Goal: Task Accomplishment & Management: Manage account settings

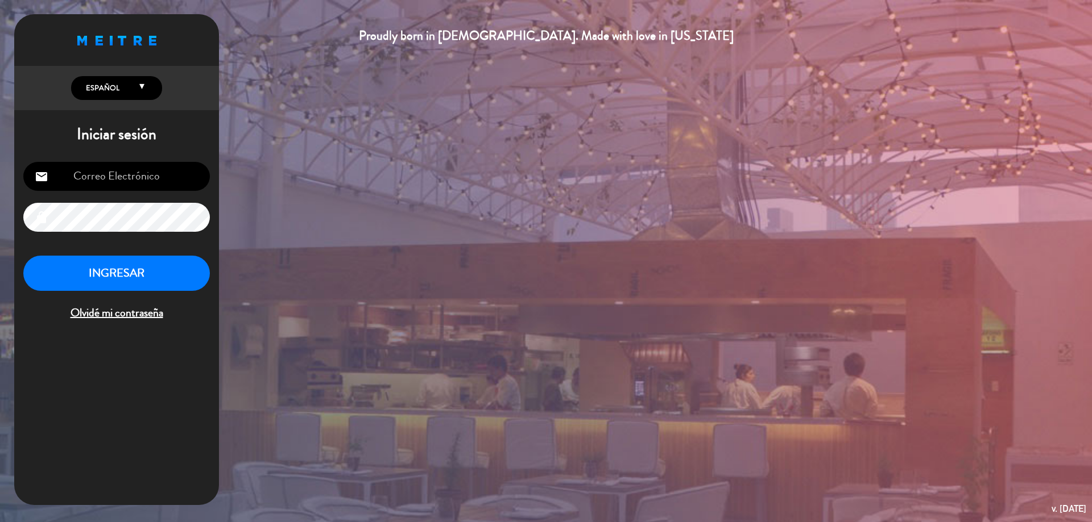
type input "[EMAIL_ADDRESS][DOMAIN_NAME]"
click at [139, 278] on button "INGRESAR" at bounding box center [116, 274] width 186 height 36
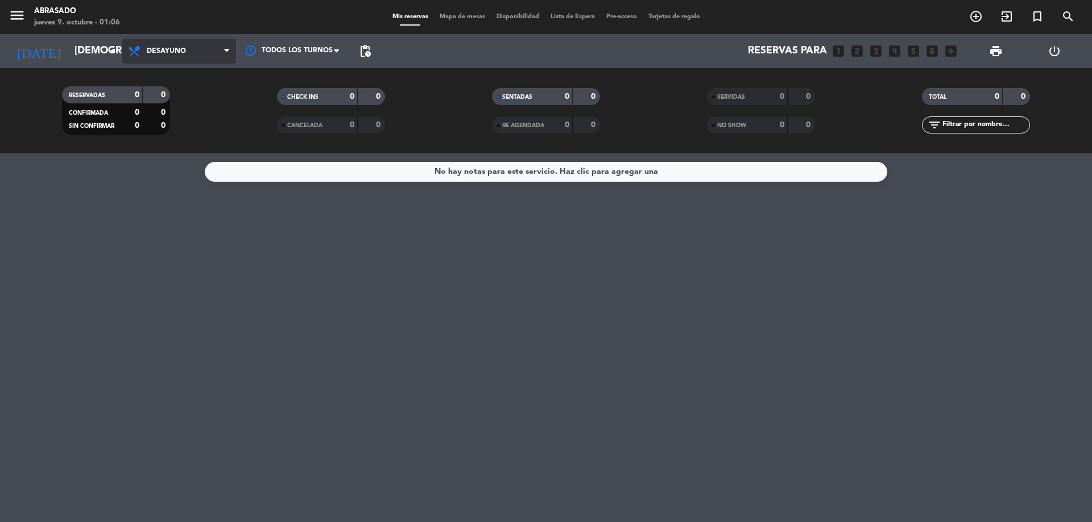
drag, startPoint x: 166, startPoint y: 52, endPoint x: 168, endPoint y: 82, distance: 29.6
click at [166, 55] on span "Desayuno" at bounding box center [166, 51] width 39 height 8
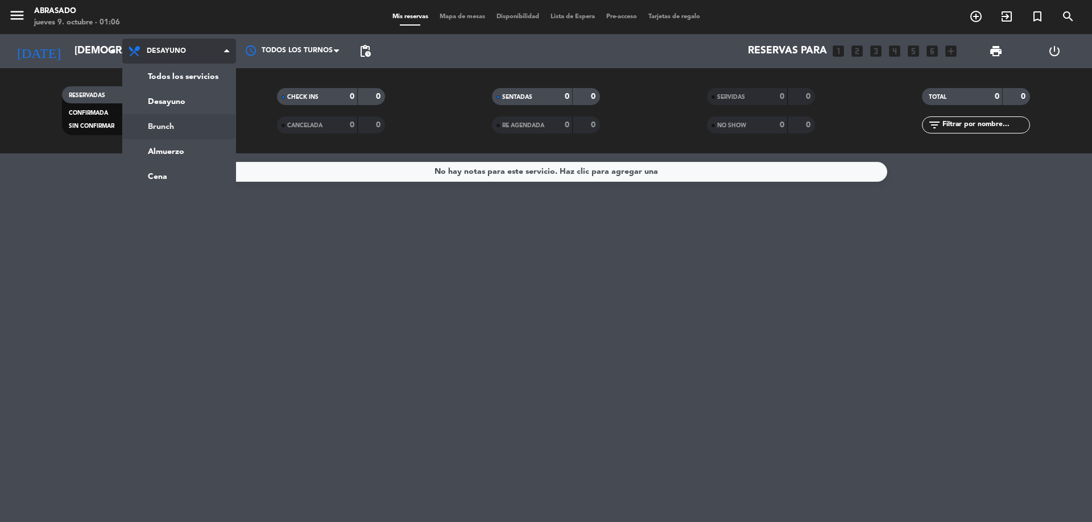
click at [178, 134] on div "menu Abrasado jueves 9. octubre - 01:06 Mis reservas Mapa de mesas Disponibilid…" at bounding box center [546, 76] width 1092 height 153
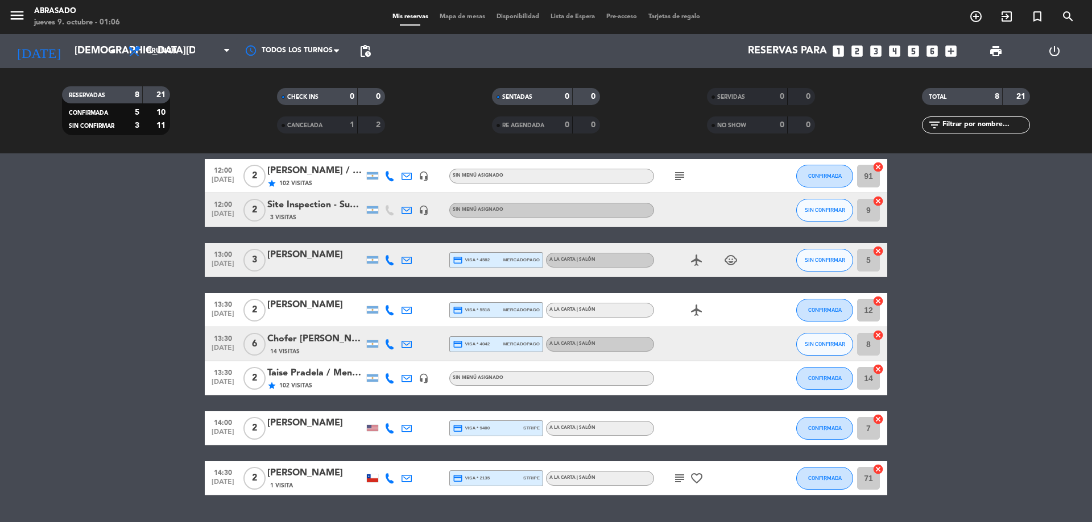
scroll to position [77, 0]
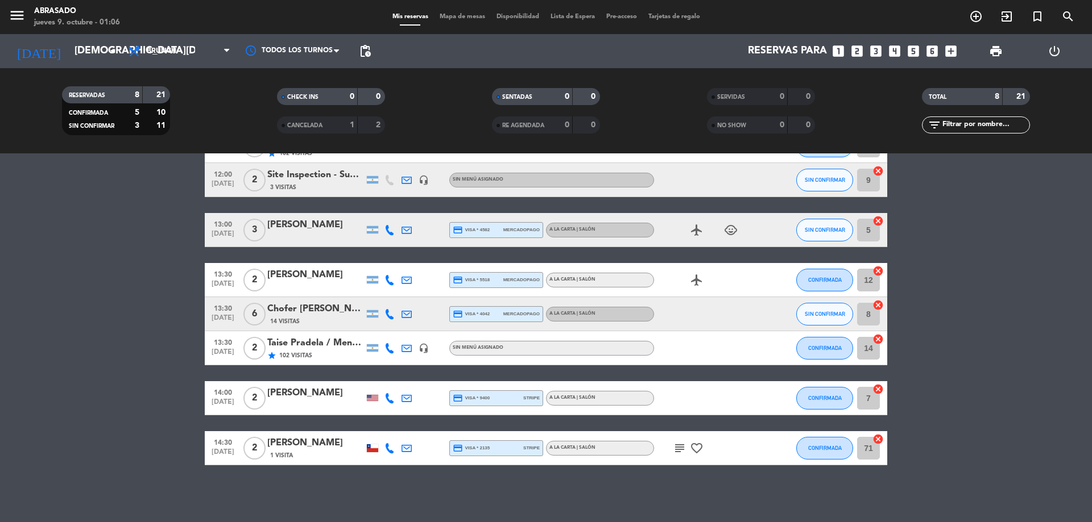
drag, startPoint x: 184, startPoint y: 248, endPoint x: 176, endPoint y: 288, distance: 40.6
drag, startPoint x: 177, startPoint y: 243, endPoint x: 159, endPoint y: 312, distance: 71.0
drag, startPoint x: 240, startPoint y: 102, endPoint x: 203, endPoint y: 82, distance: 42.2
click at [239, 102] on filter-checkbox "CHECK INS 0 0" at bounding box center [330, 96] width 215 height 17
click at [194, 53] on span "Brunch" at bounding box center [179, 51] width 114 height 25
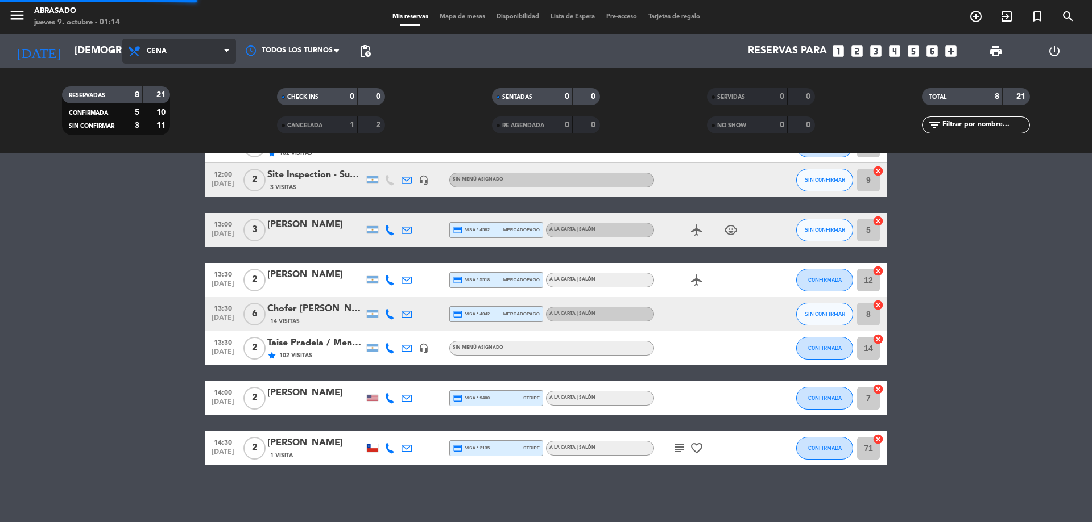
click at [173, 173] on ng-component "menu Abrasado jueves 9. octubre - 01:14 Mis reservas Mapa de mesas Disponibilid…" at bounding box center [546, 261] width 1092 height 522
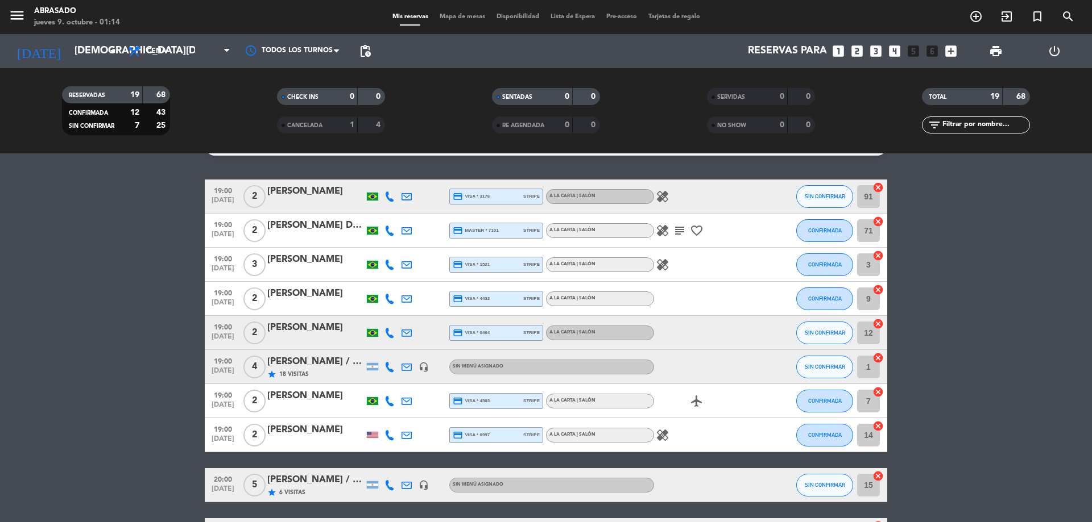
scroll to position [0, 0]
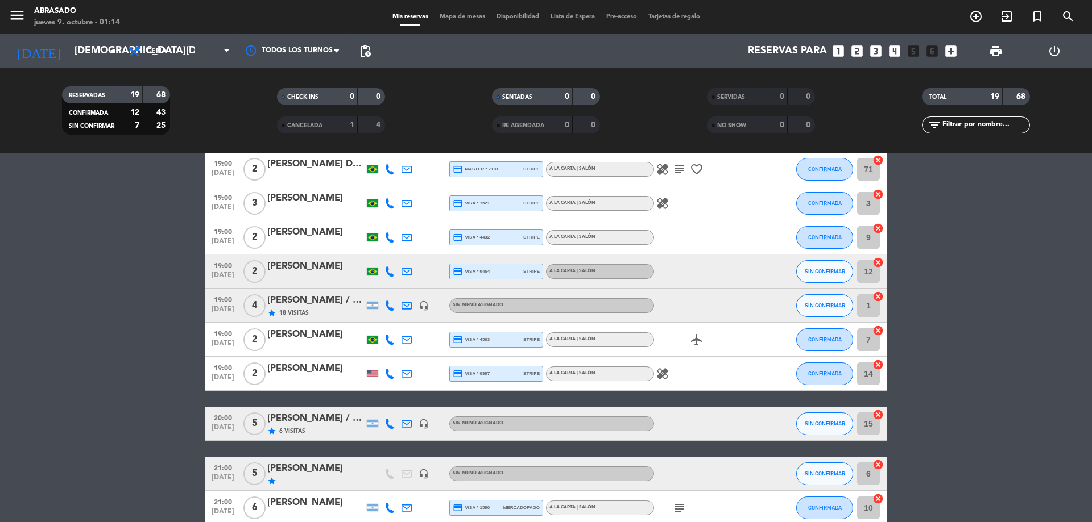
drag, startPoint x: 171, startPoint y: 231, endPoint x: 171, endPoint y: 275, distance: 43.8
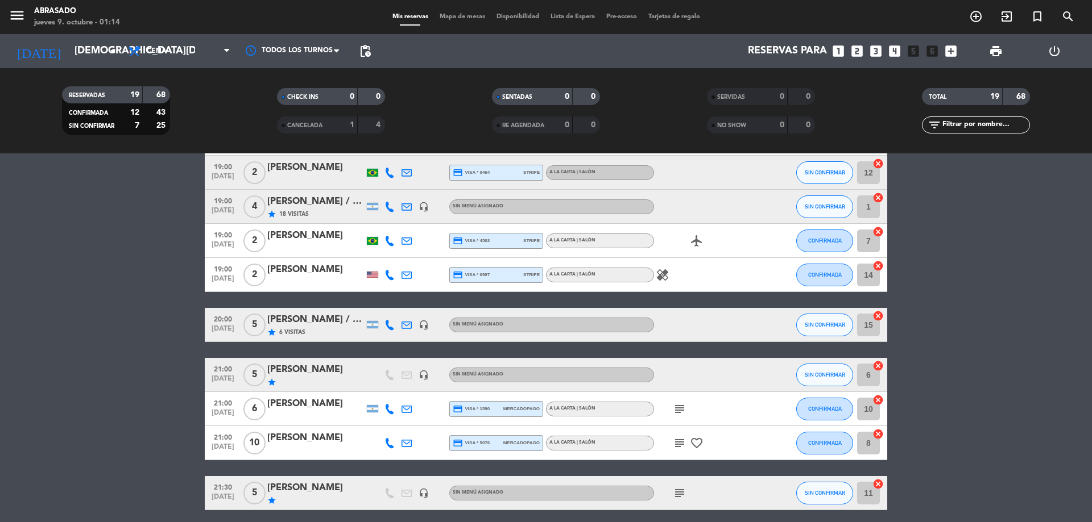
drag, startPoint x: 171, startPoint y: 275, endPoint x: 172, endPoint y: 316, distance: 40.9
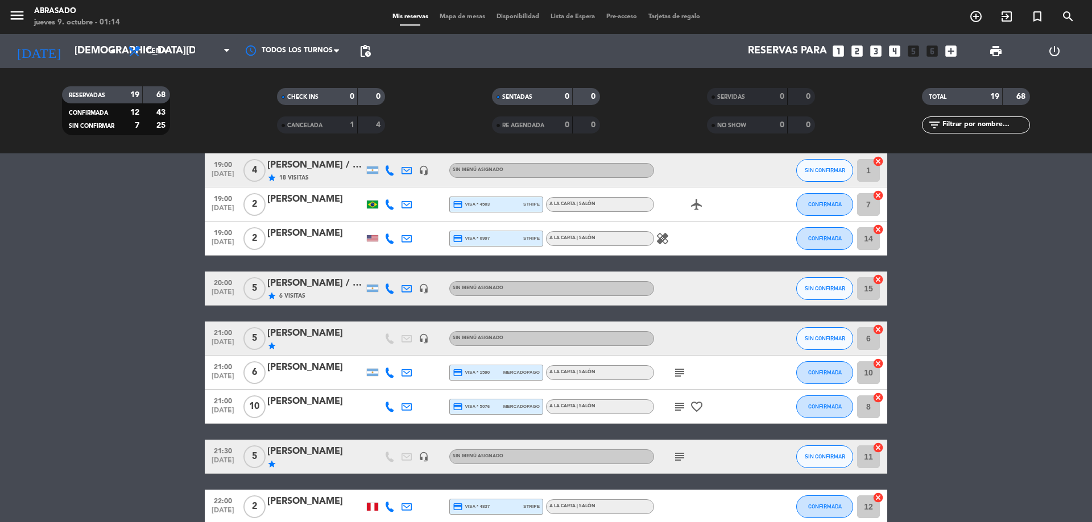
drag, startPoint x: 171, startPoint y: 321, endPoint x: 171, endPoint y: 363, distance: 42.1
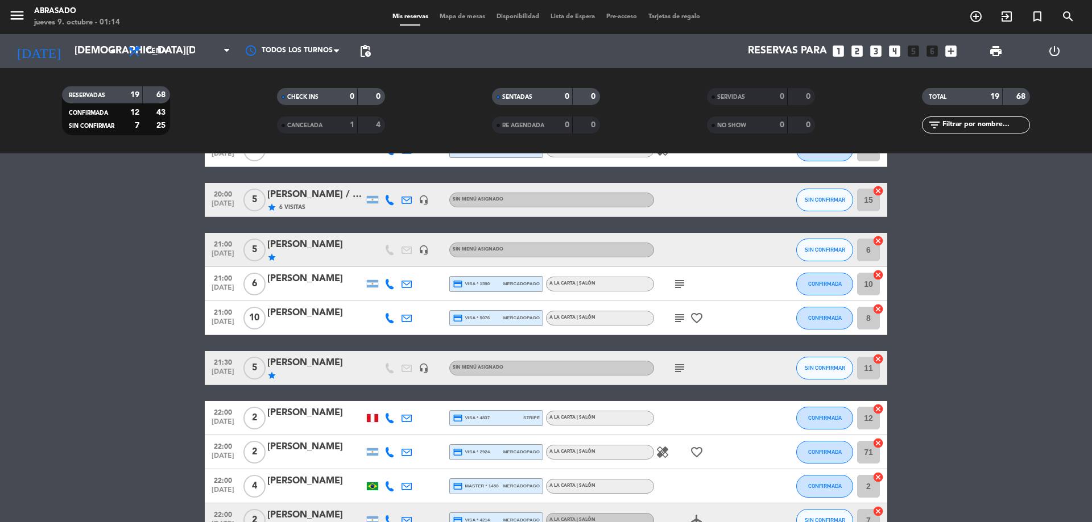
scroll to position [452, 0]
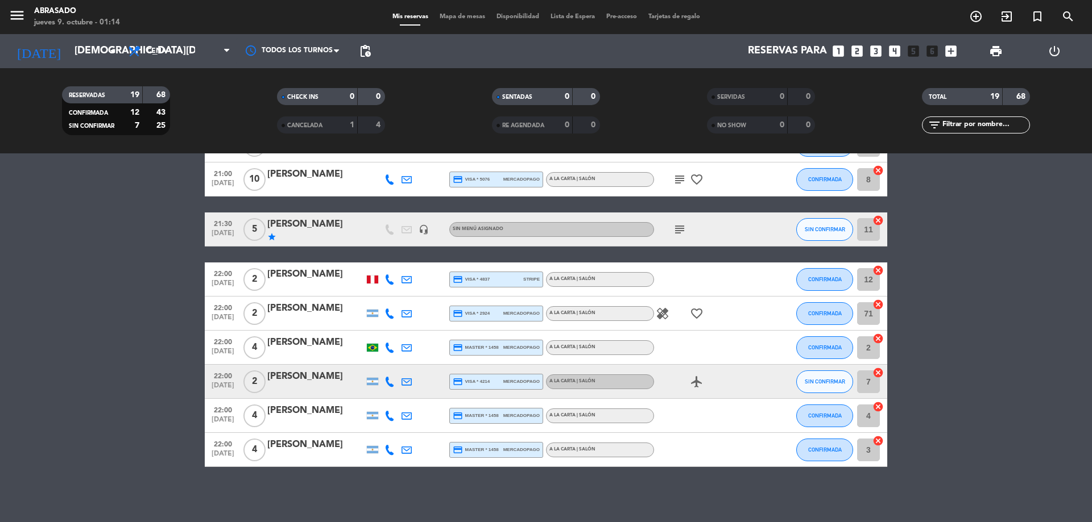
drag, startPoint x: 78, startPoint y: 378, endPoint x: 95, endPoint y: 447, distance: 71.4
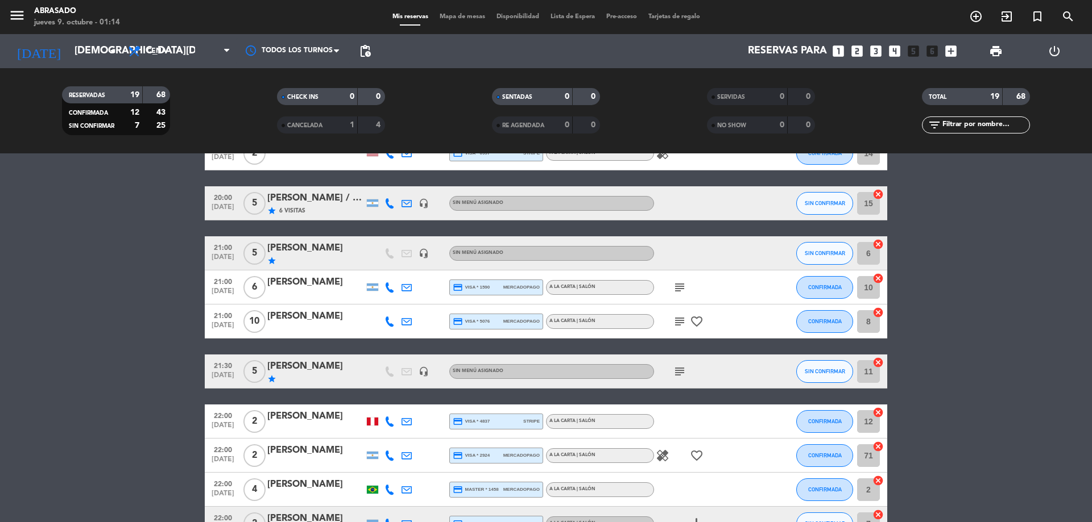
scroll to position [223, 0]
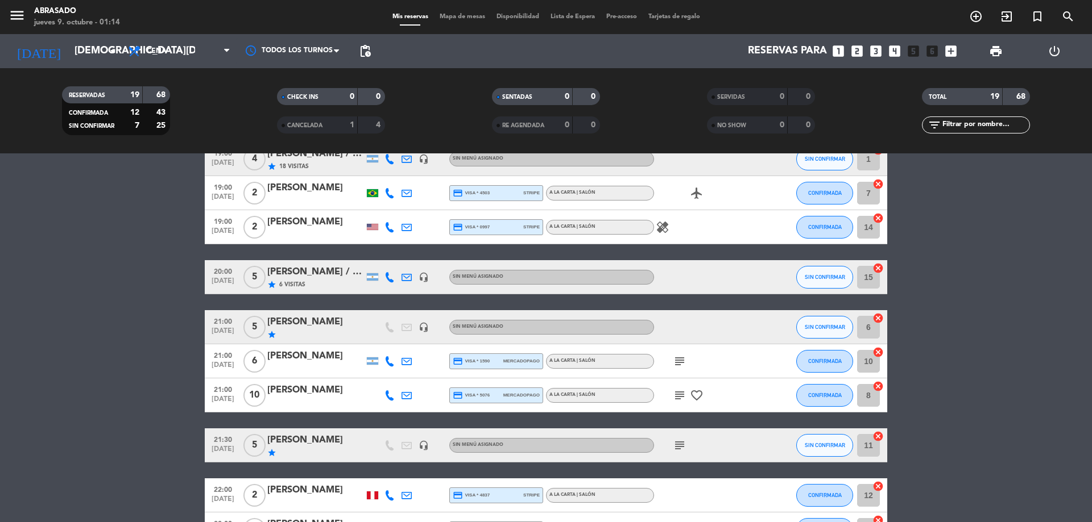
drag, startPoint x: 159, startPoint y: 333, endPoint x: 145, endPoint y: 281, distance: 53.7
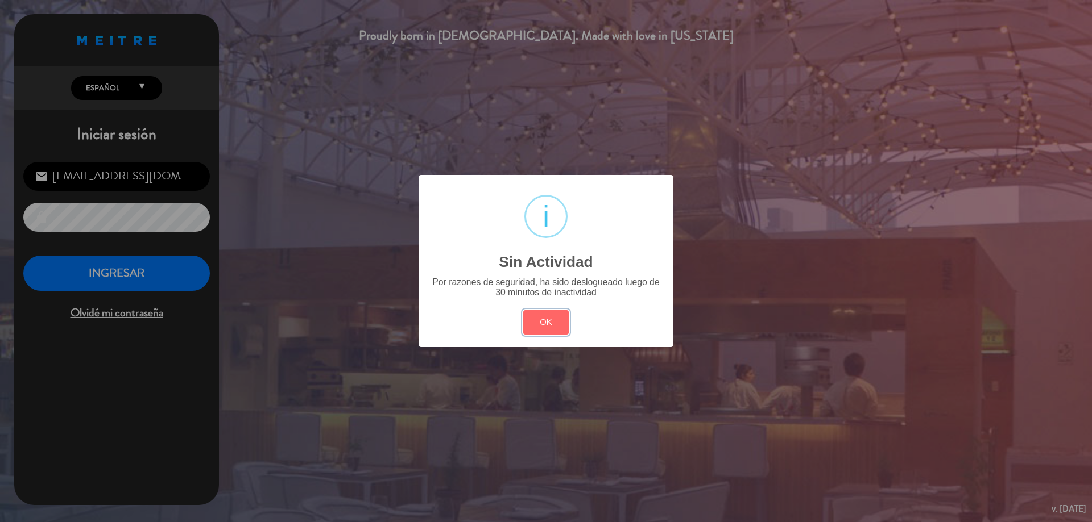
drag, startPoint x: 551, startPoint y: 318, endPoint x: 127, endPoint y: 242, distance: 430.4
click at [550, 319] on button "OK" at bounding box center [546, 322] width 46 height 24
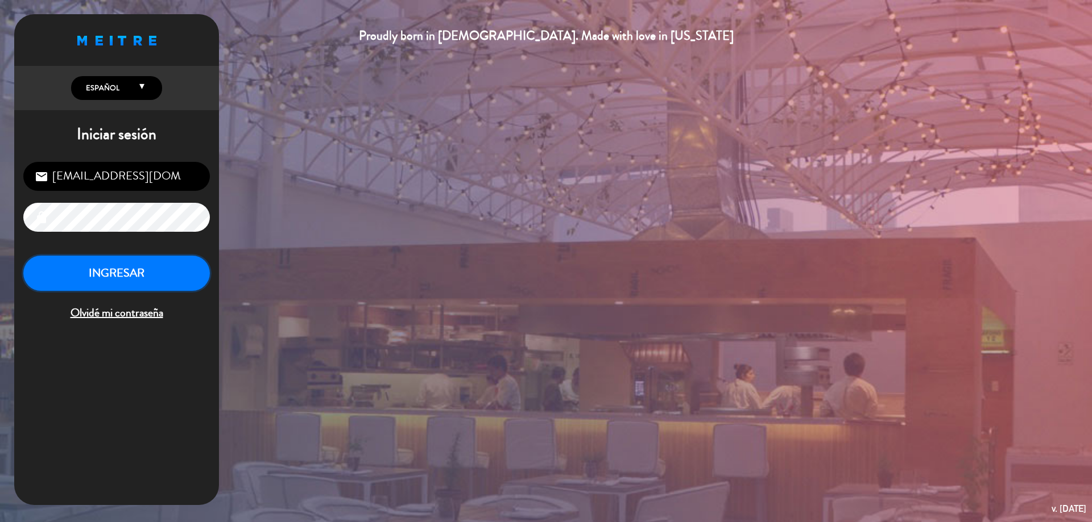
click at [116, 275] on button "INGRESAR" at bounding box center [116, 274] width 186 height 36
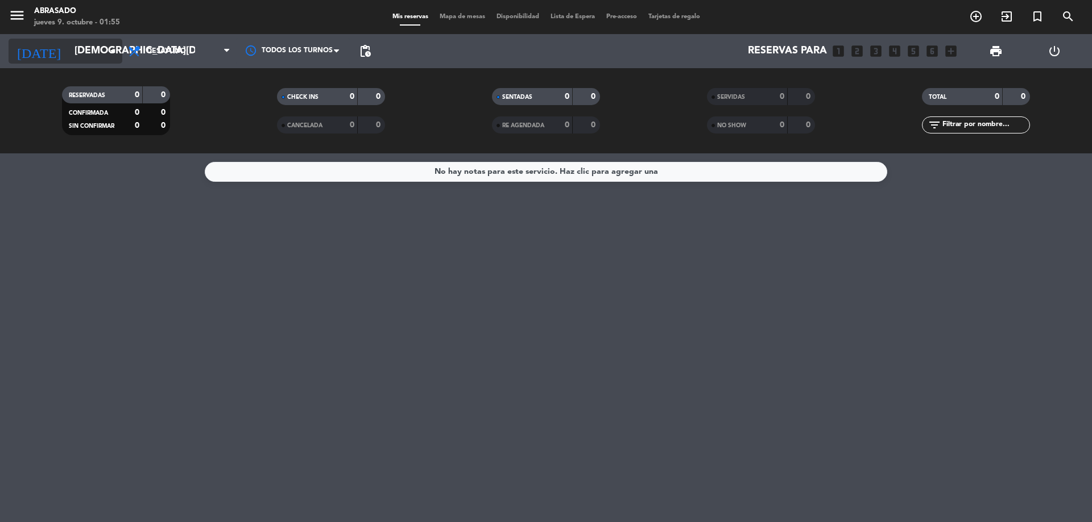
click at [89, 48] on input "[DEMOGRAPHIC_DATA][DATE]" at bounding box center [135, 51] width 132 height 23
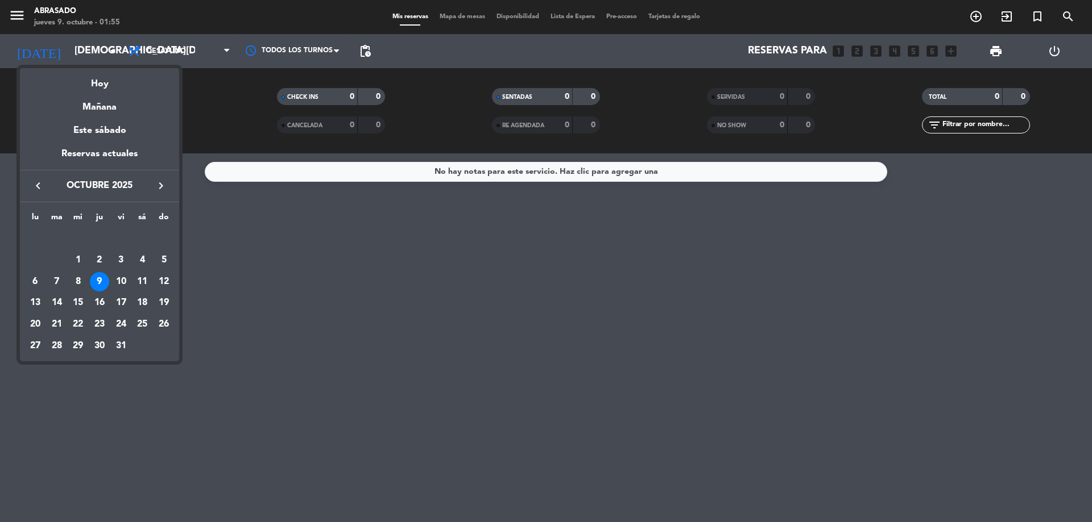
click at [222, 64] on div at bounding box center [546, 261] width 1092 height 522
click at [213, 55] on span "Desayuno" at bounding box center [179, 51] width 114 height 25
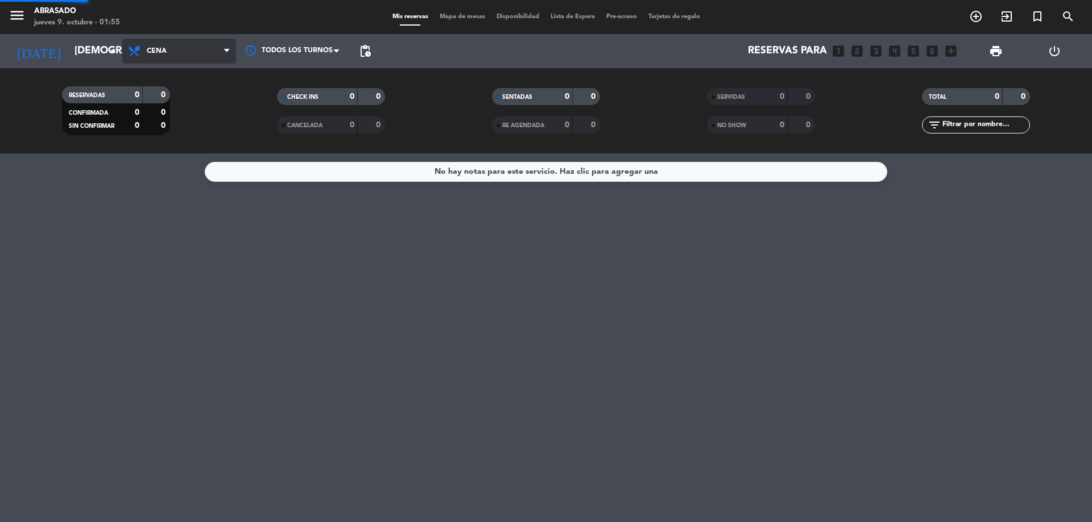
click at [185, 170] on ng-component "menu Abrasado jueves 9. octubre - 01:55 Mis reservas Mapa de mesas Disponibilid…" at bounding box center [546, 261] width 1092 height 522
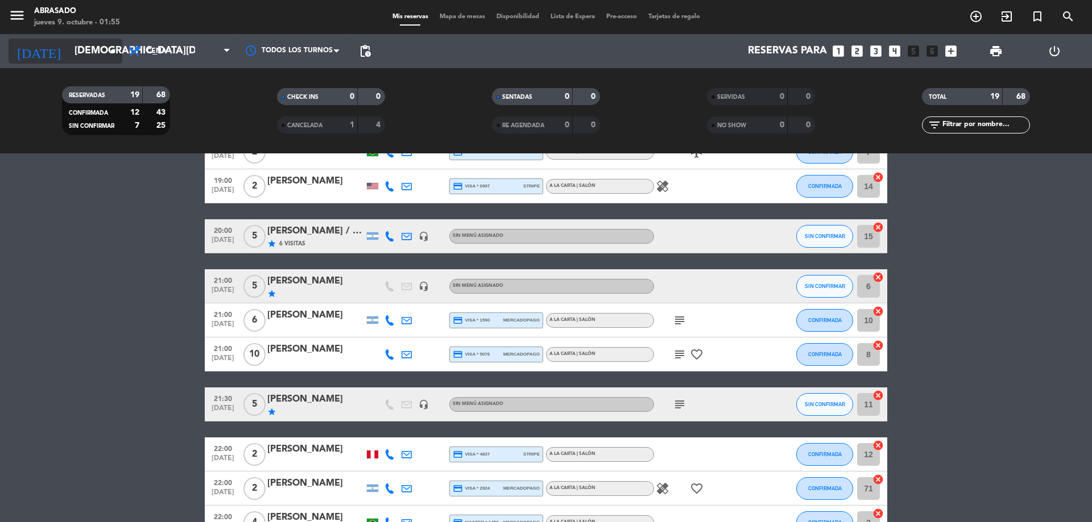
scroll to position [159, 0]
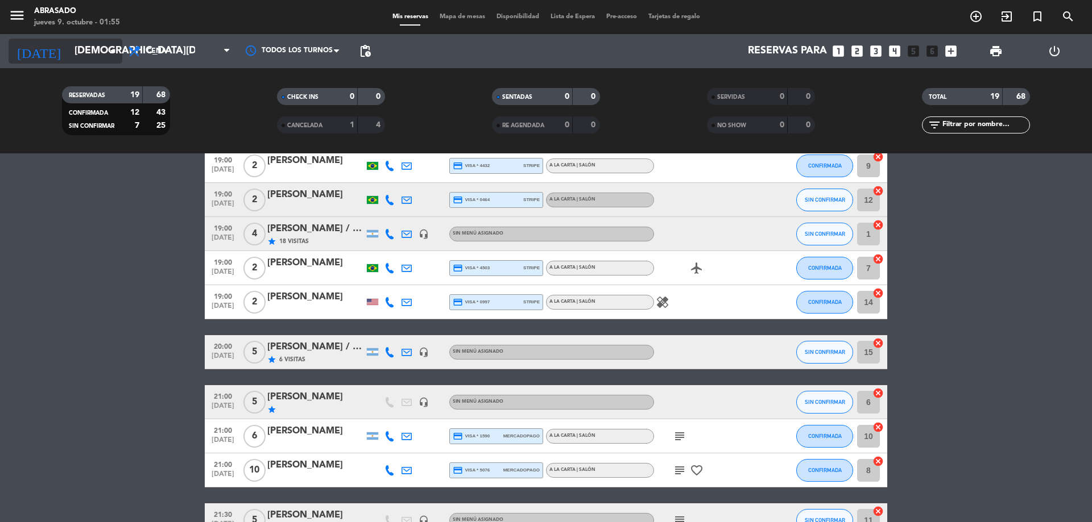
click at [85, 48] on input "[DEMOGRAPHIC_DATA][DATE]" at bounding box center [135, 51] width 132 height 23
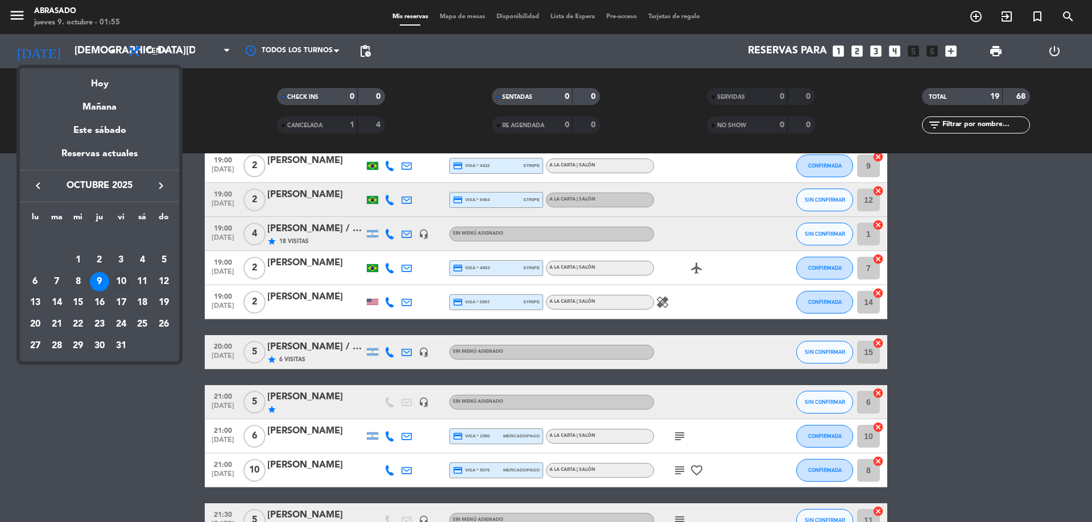
click at [124, 276] on div "10" at bounding box center [120, 281] width 19 height 19
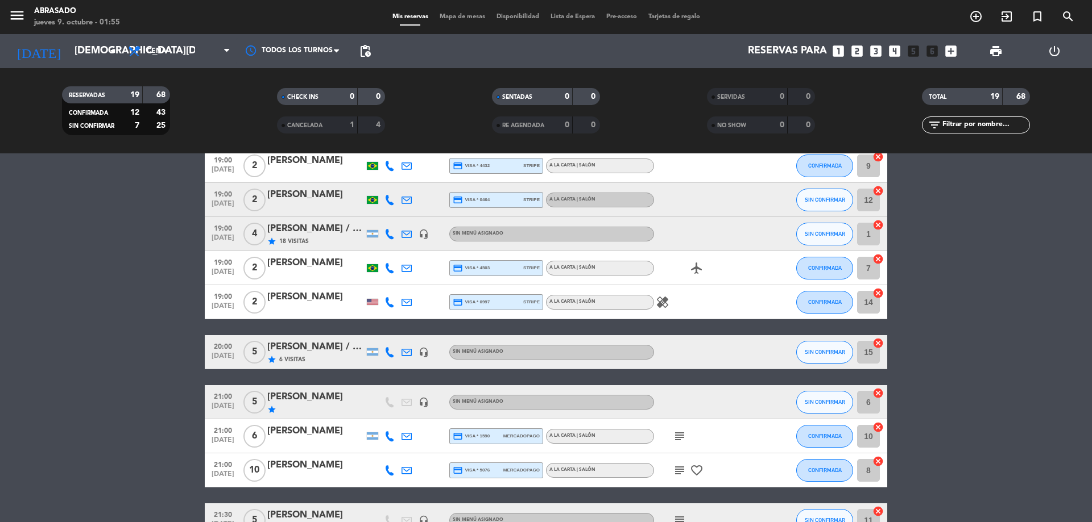
type input "[DATE]"
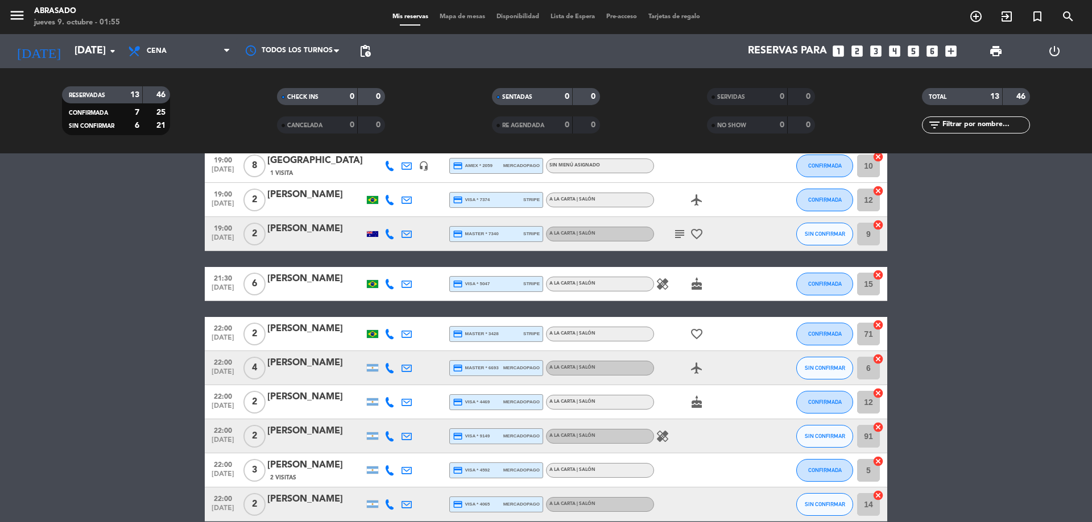
click at [131, 256] on bookings-row "19:00 [DATE] 9 [PERSON_NAME] / Suntrip star 35 Visitas headset_mic Sin menú asi…" at bounding box center [546, 284] width 1092 height 475
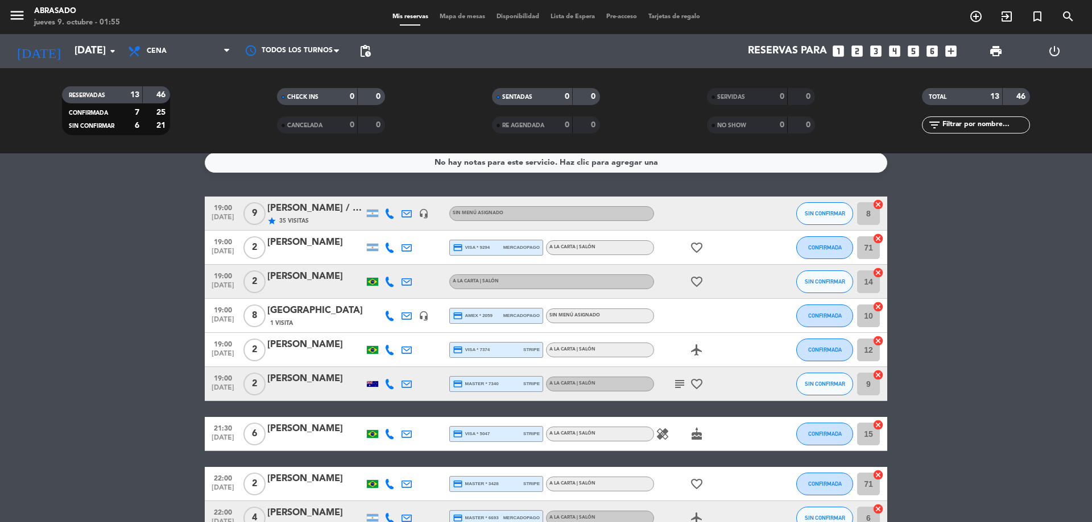
scroll to position [0, 0]
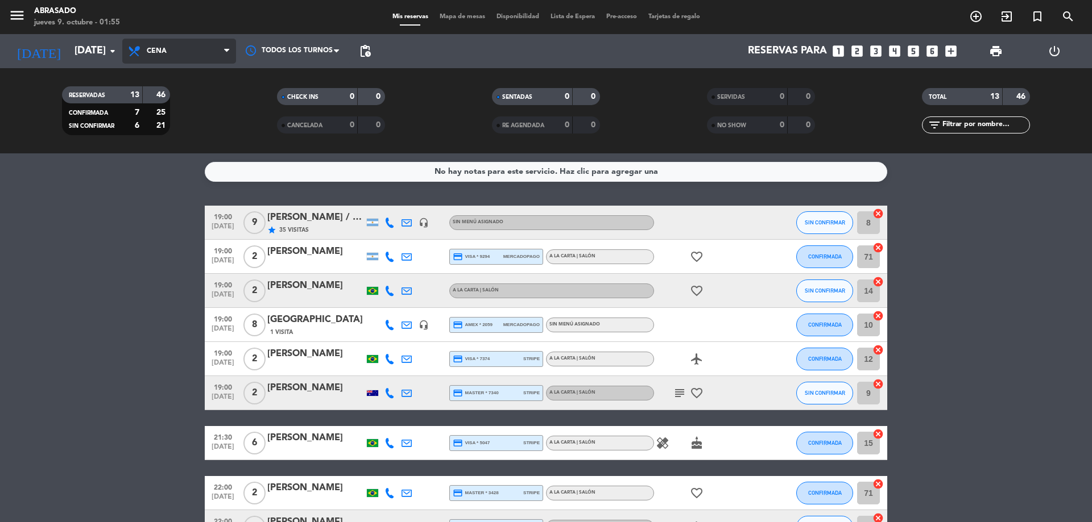
click at [186, 57] on span "Cena" at bounding box center [179, 51] width 114 height 25
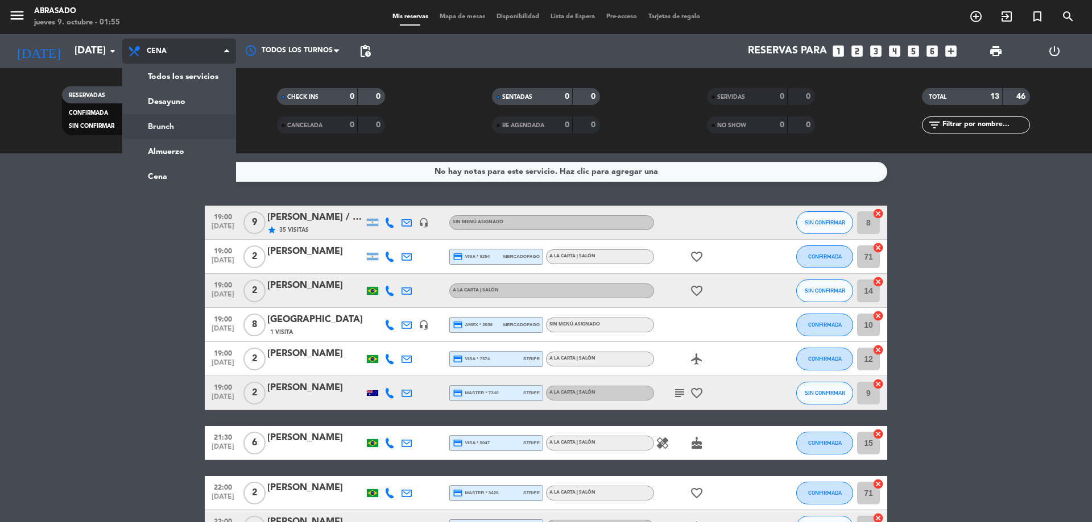
click at [181, 127] on div "menu Abrasado jueves 9. octubre - 01:55 Mis reservas Mapa de mesas Disponibilid…" at bounding box center [546, 76] width 1092 height 153
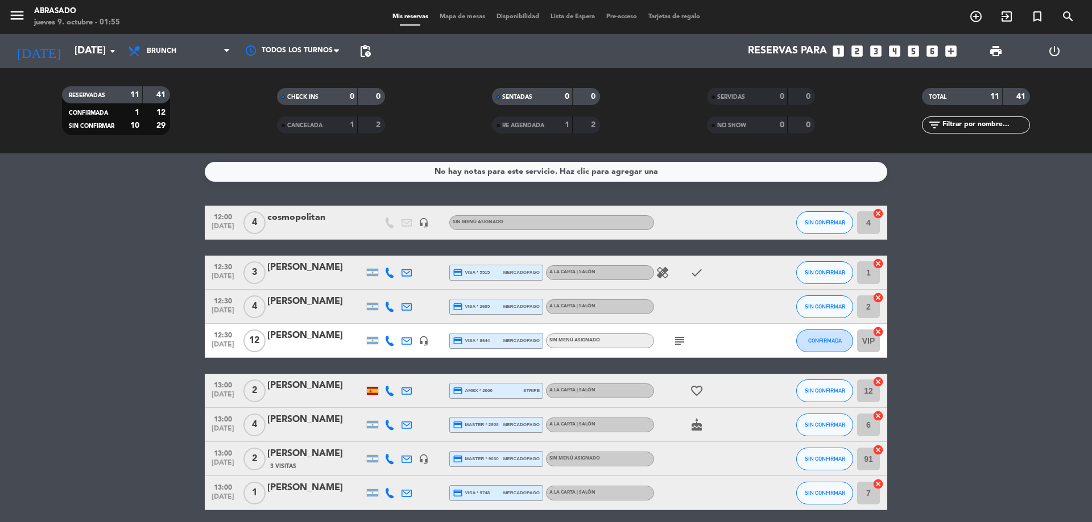
click at [163, 242] on bookings-row "12:00 [DATE] 4 cosmopolitan headset_mic Sin menú asignado SIN CONFIRMAR 4 cance…" at bounding box center [546, 425] width 1092 height 439
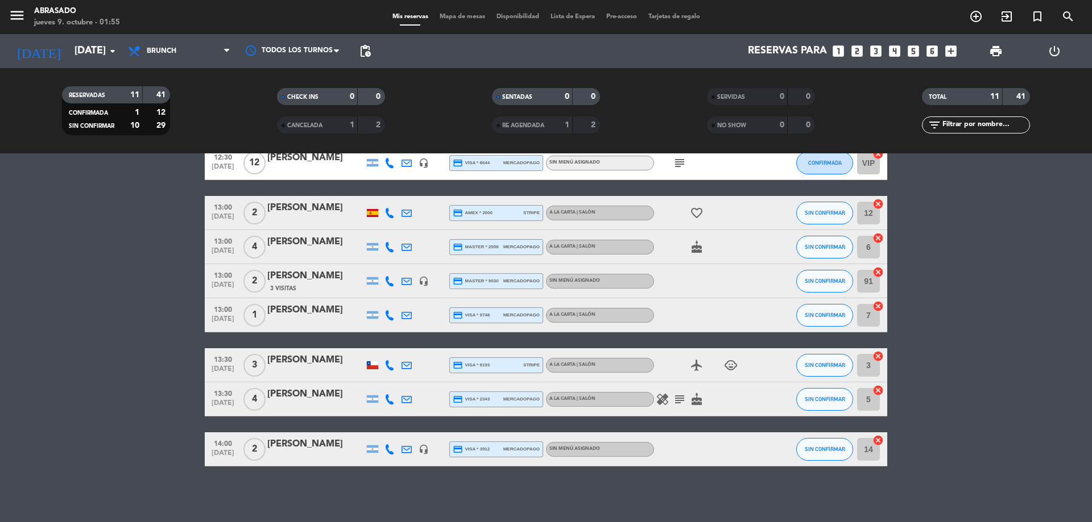
scroll to position [179, 0]
